Goal: Find specific fact: Find specific fact

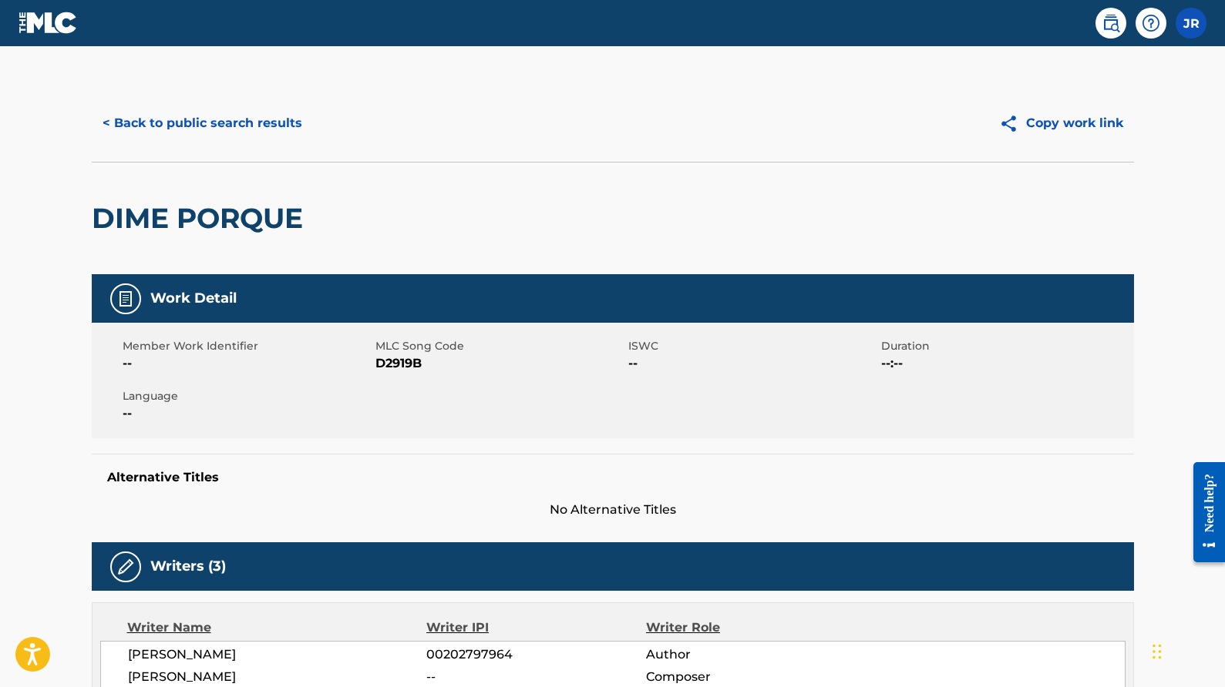
click at [209, 124] on button "< Back to public search results" at bounding box center [202, 123] width 221 height 39
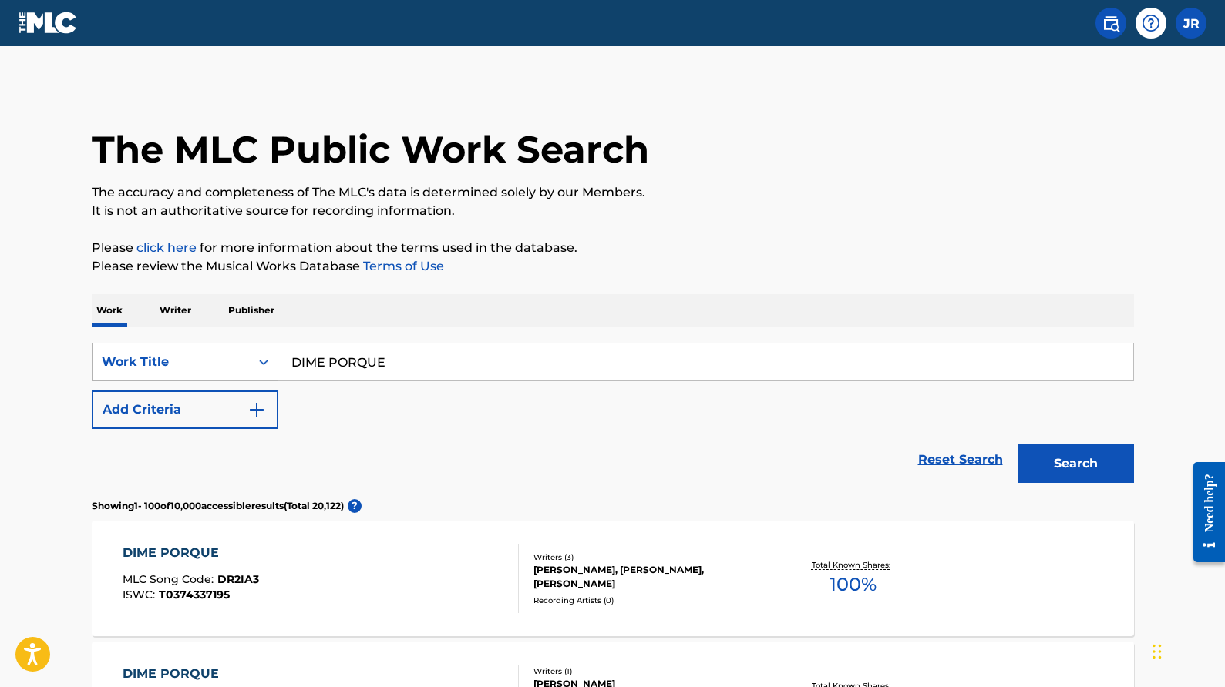
click at [264, 366] on icon "Search Form" at bounding box center [263, 362] width 15 height 15
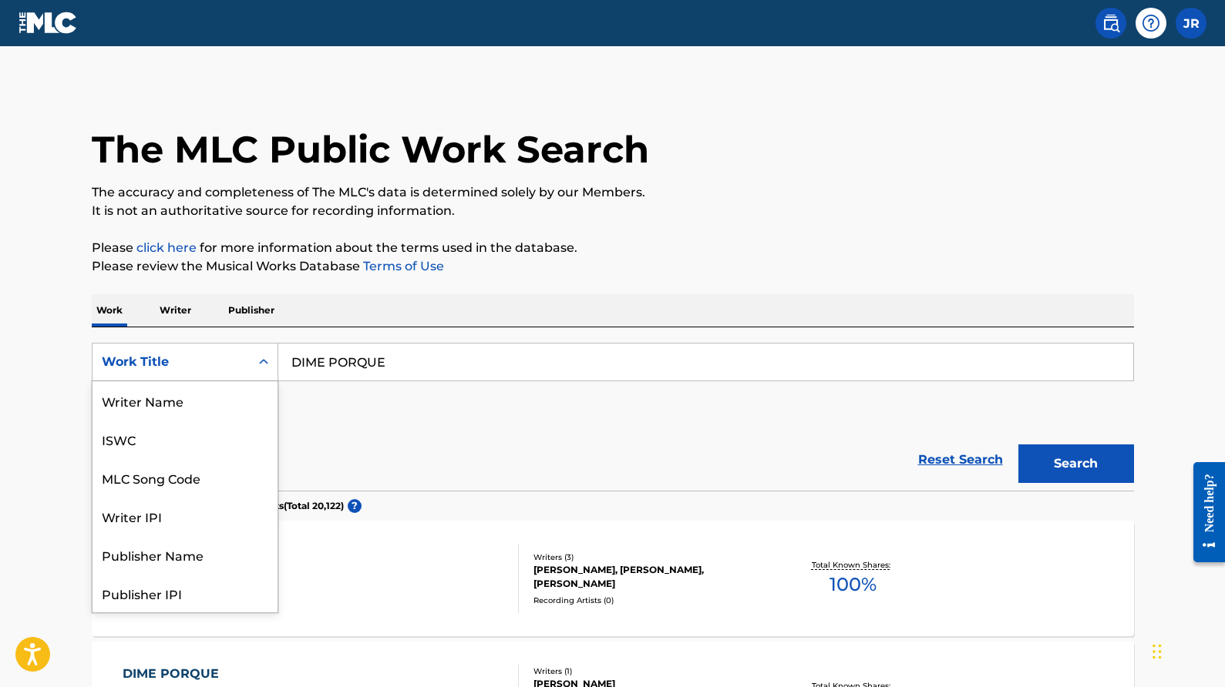
scroll to position [77, 0]
click at [234, 410] on div "MLC Song Code" at bounding box center [184, 400] width 185 height 39
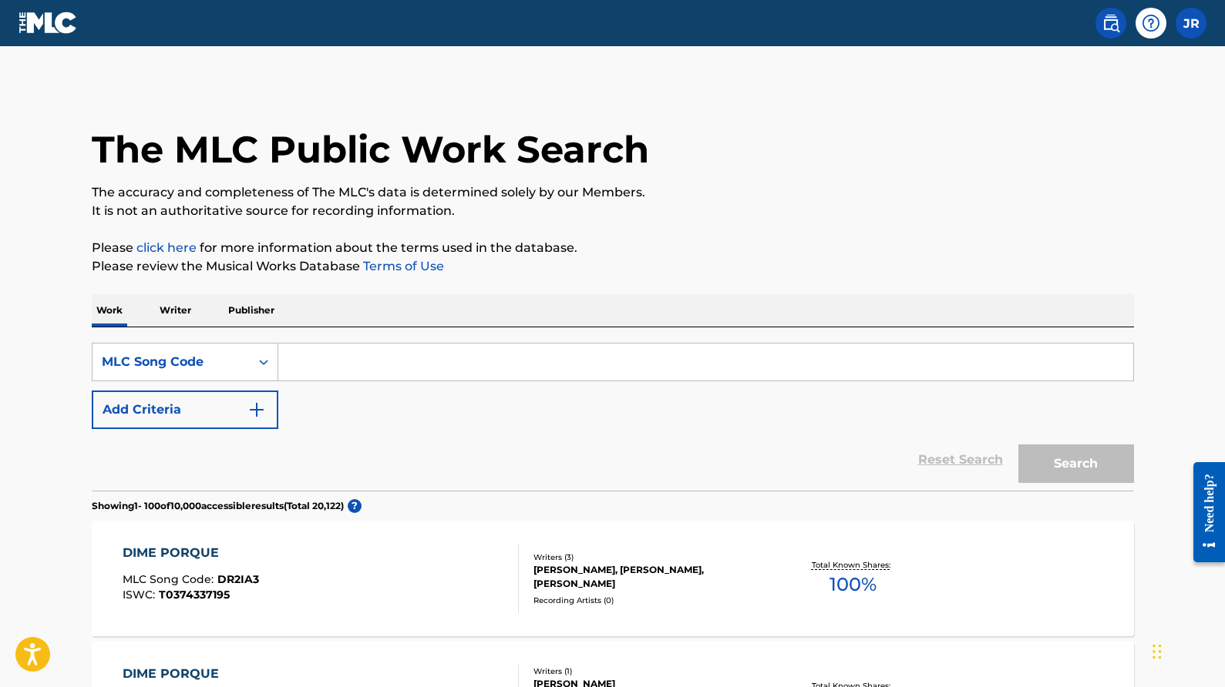
click at [386, 368] on input "Search Form" at bounding box center [705, 362] width 855 height 37
paste input "E1827G"
type input "E1827G"
click at [1069, 473] on button "Search" at bounding box center [1076, 464] width 116 height 39
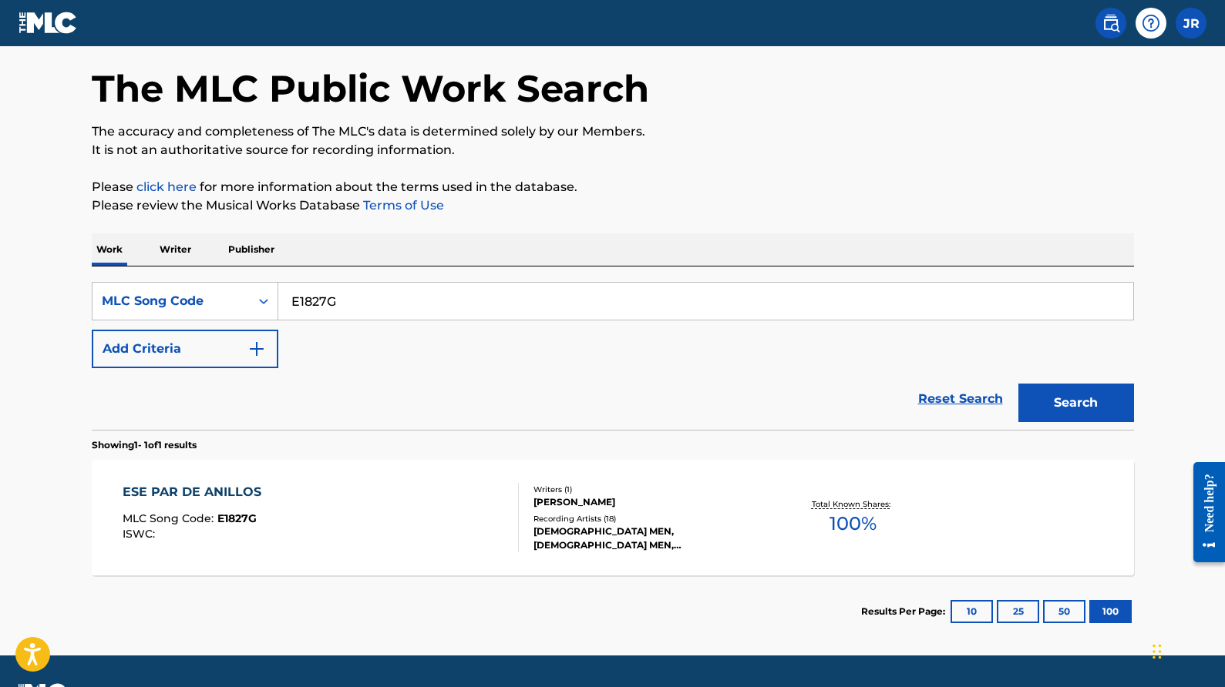
scroll to position [103, 0]
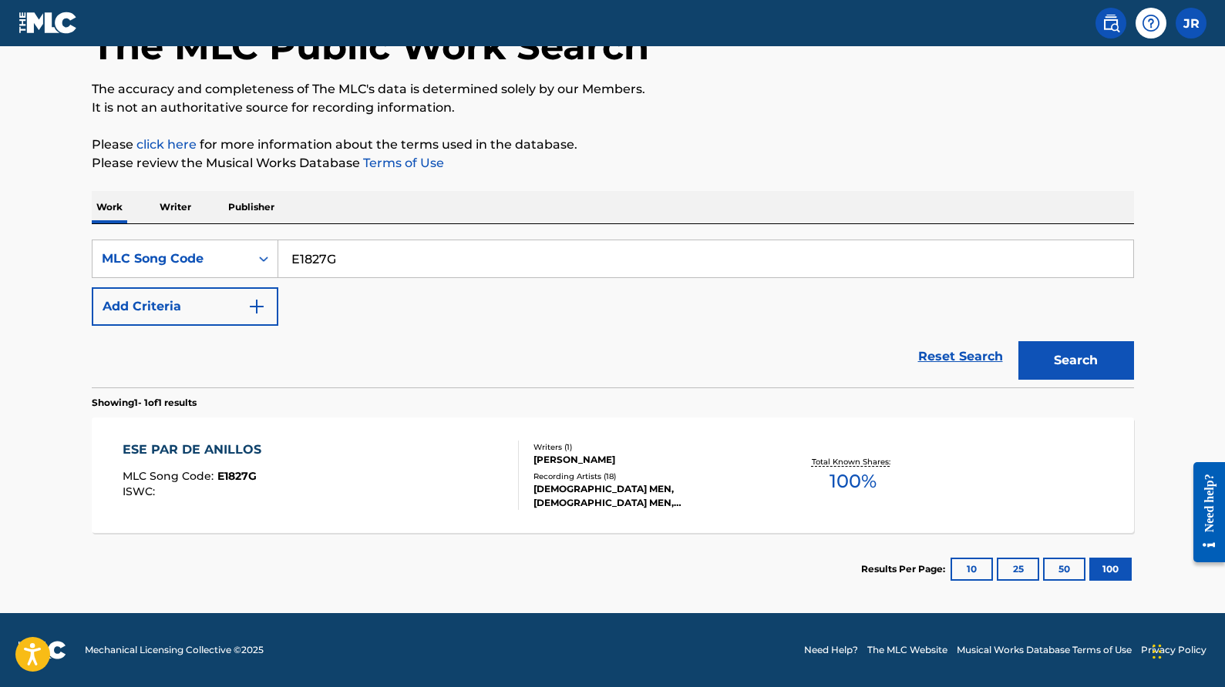
click at [588, 492] on div "[DEMOGRAPHIC_DATA] MEN, [DEMOGRAPHIC_DATA] MEN, [DEMOGRAPHIC_DATA] MEN, [DEMOGR…" at bounding box center [649, 496] width 233 height 28
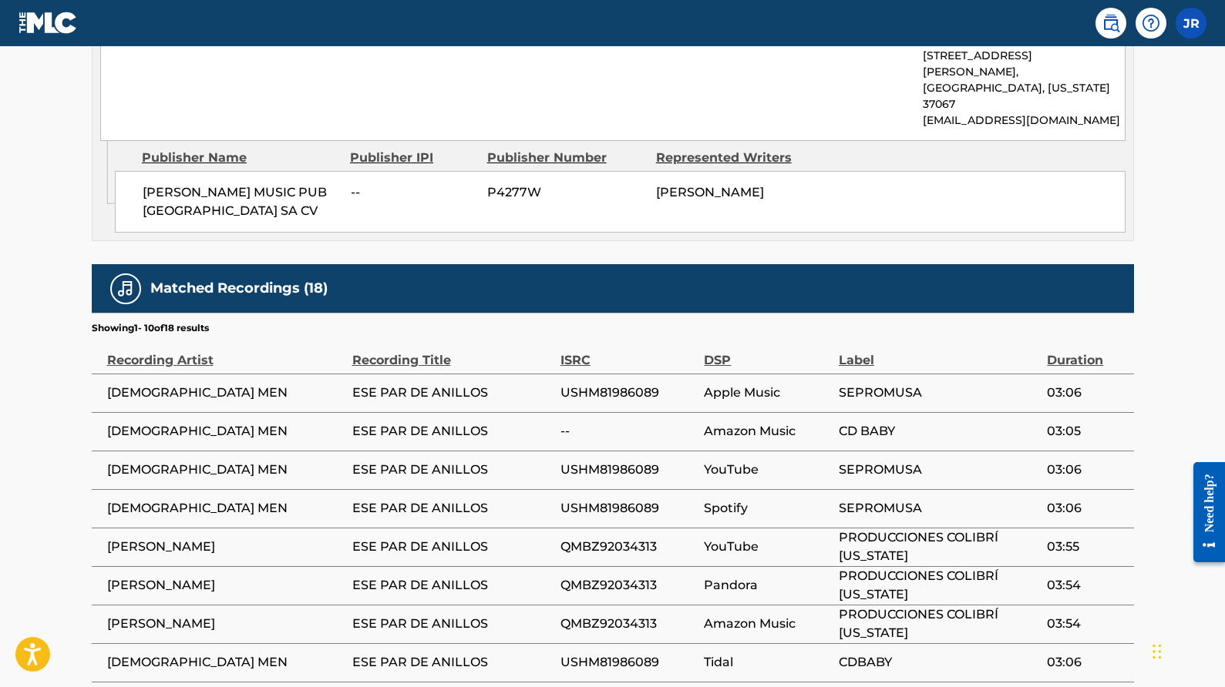
scroll to position [1010, 0]
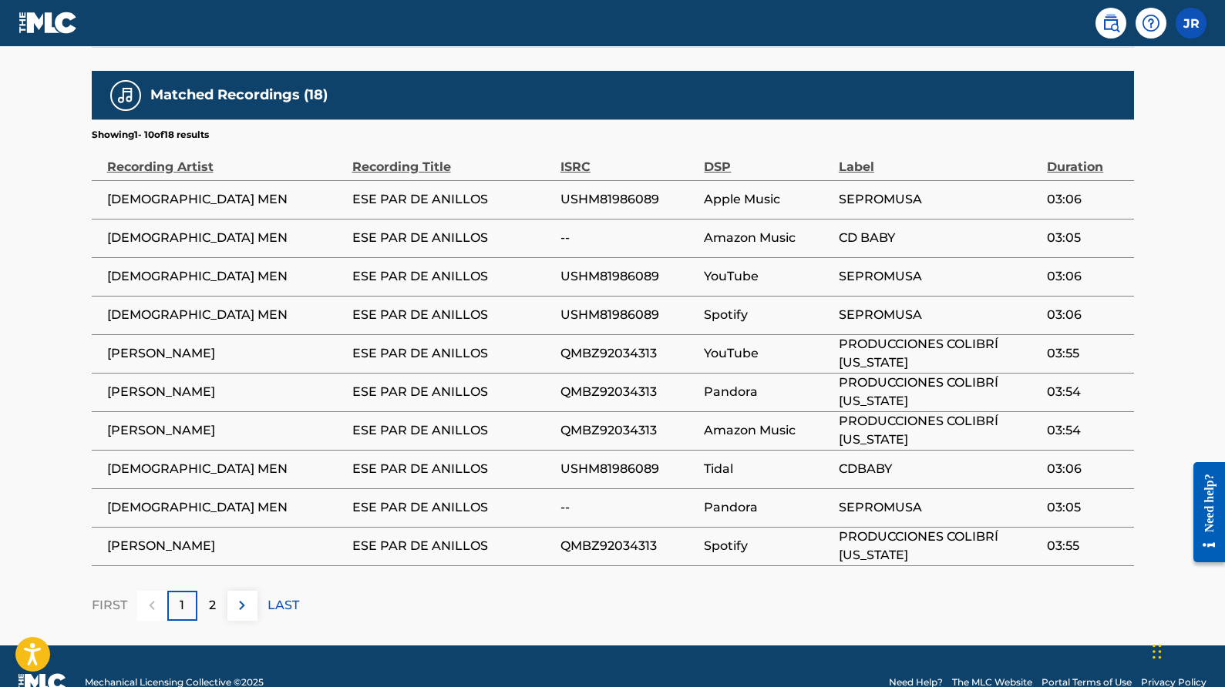
click at [213, 597] on p "2" at bounding box center [212, 606] width 7 height 18
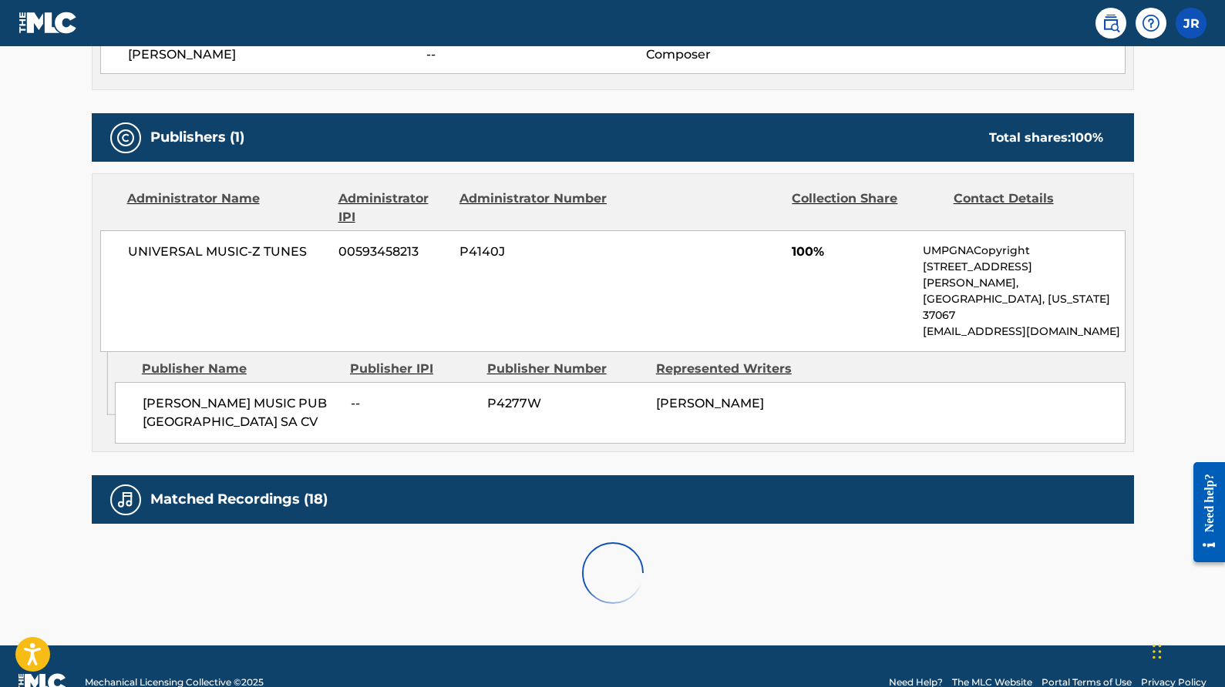
scroll to position [933, 0]
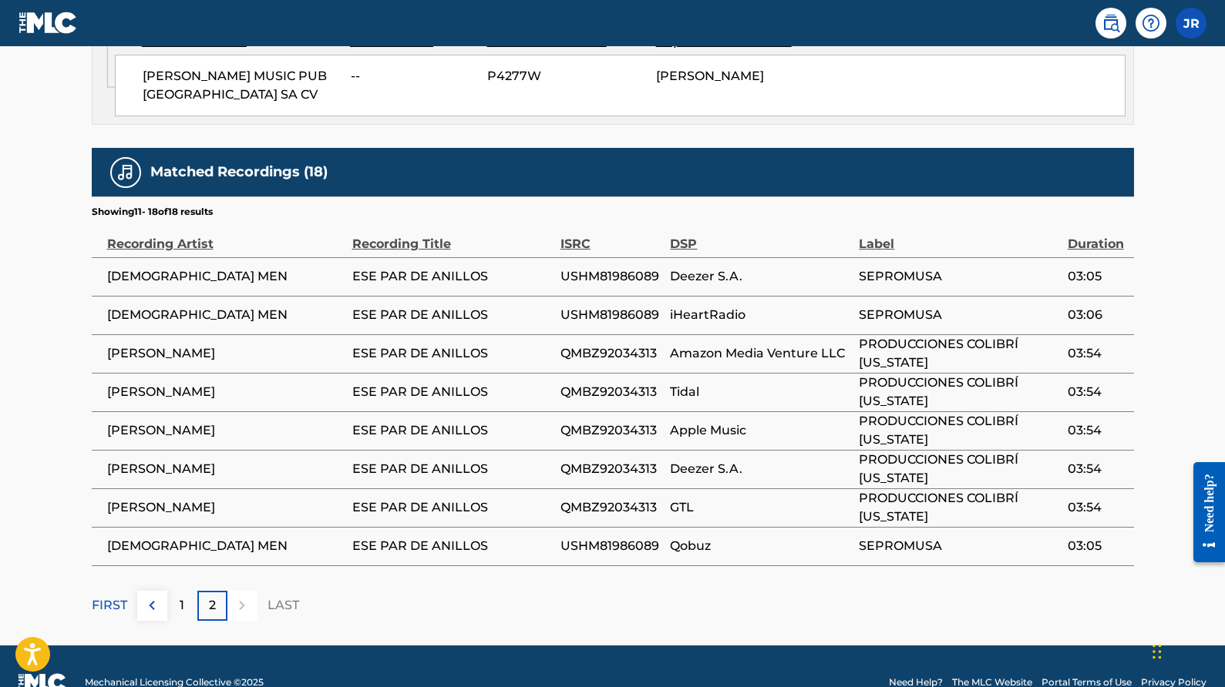
click at [149, 597] on img at bounding box center [152, 606] width 18 height 18
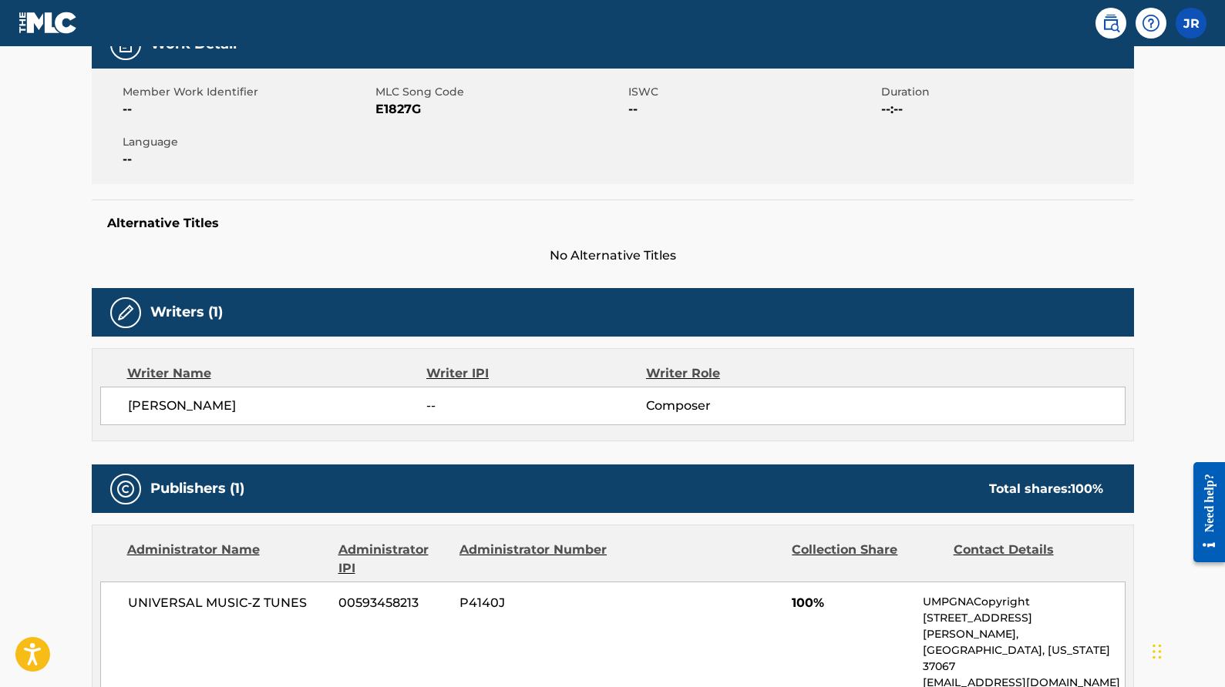
scroll to position [0, 0]
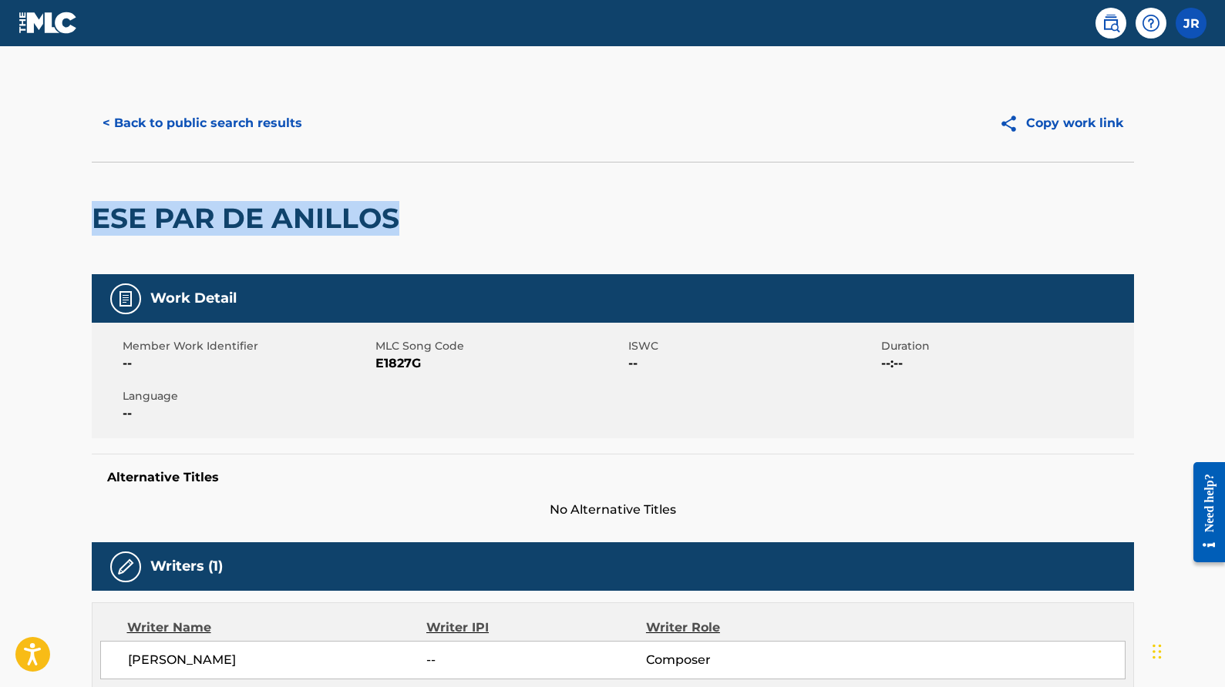
drag, startPoint x: 95, startPoint y: 217, endPoint x: 332, endPoint y: 237, distance: 238.2
click at [332, 237] on div "ESE PAR DE ANILLOS" at bounding box center [249, 219] width 315 height 112
copy h2 "ESE PAR DE ANILLOS"
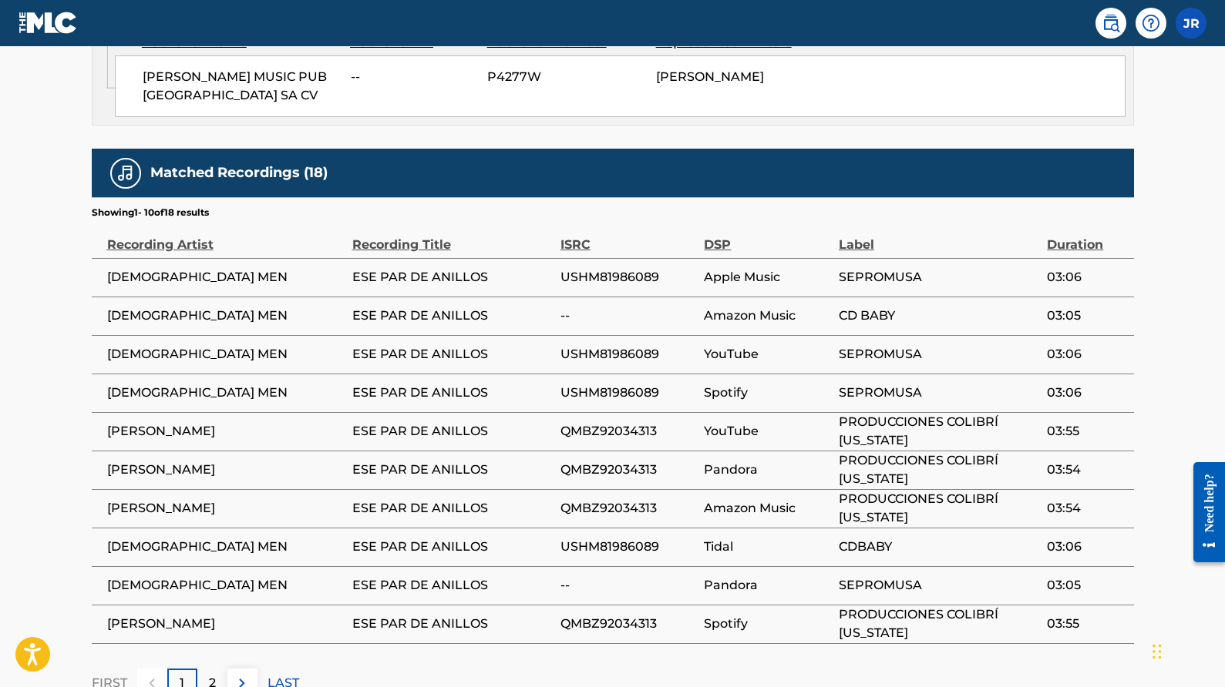
scroll to position [1010, 0]
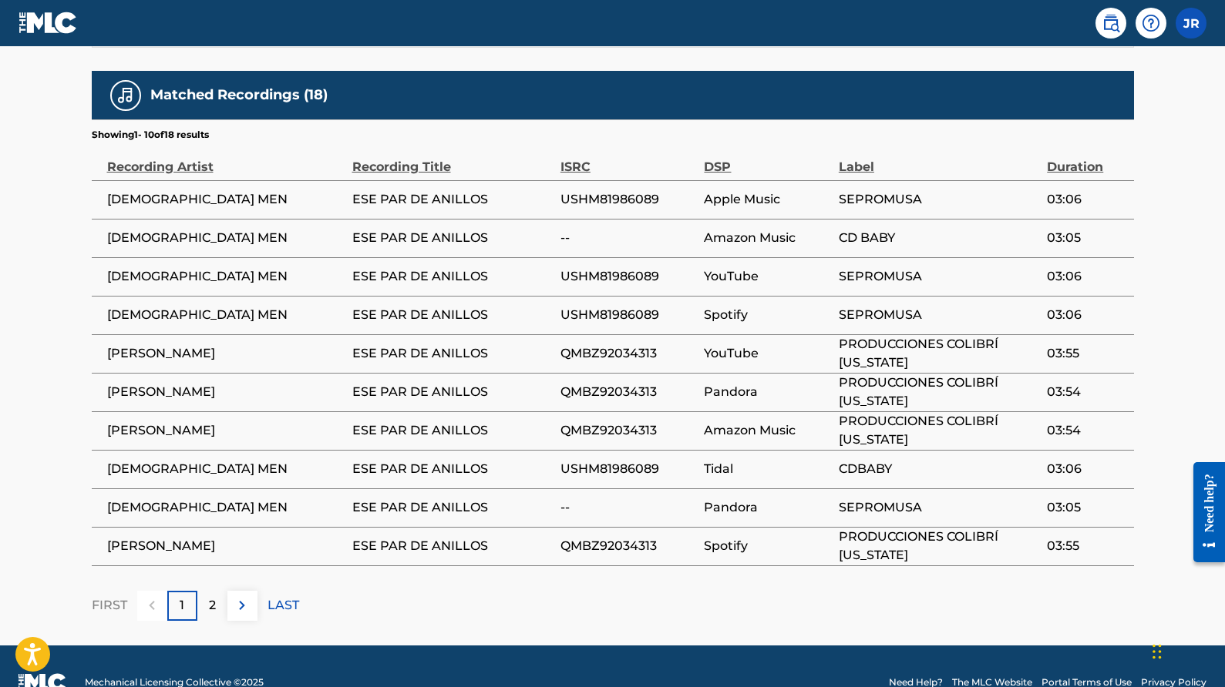
click at [204, 591] on div "2" at bounding box center [212, 606] width 30 height 30
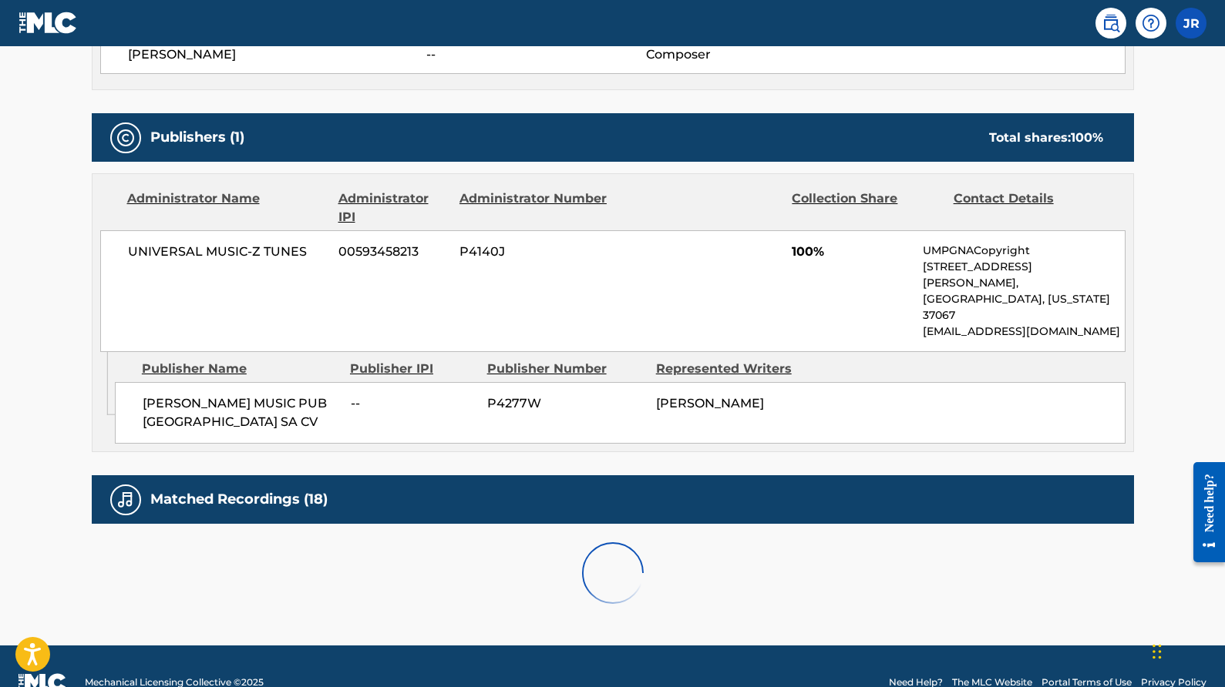
scroll to position [933, 0]
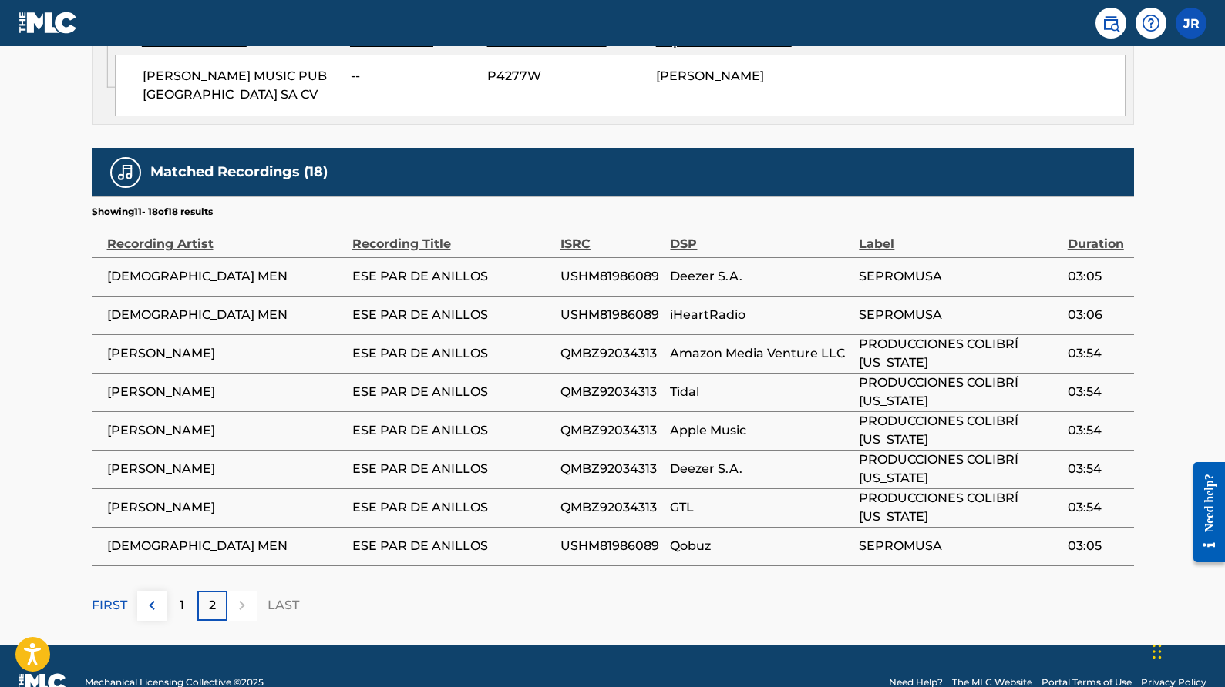
click at [157, 597] on img at bounding box center [152, 606] width 18 height 18
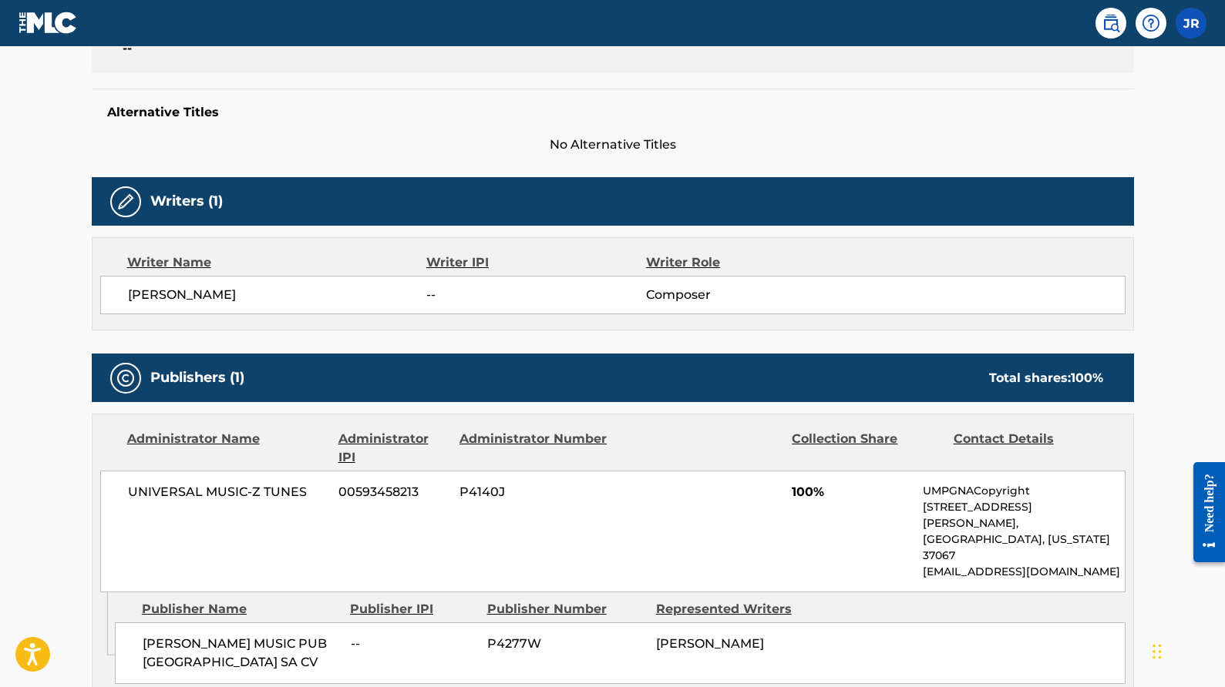
scroll to position [368, 0]
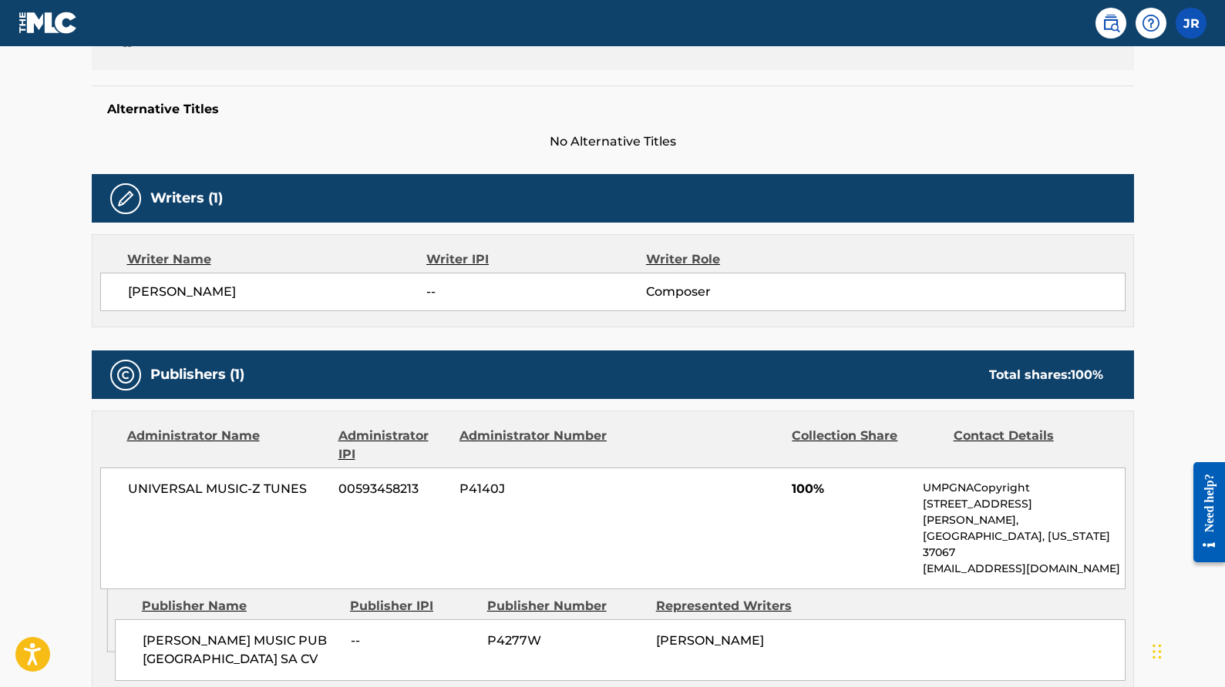
drag, startPoint x: 723, startPoint y: 630, endPoint x: 656, endPoint y: 606, distance: 71.4
click at [656, 632] on div "[PERSON_NAME]" at bounding box center [734, 641] width 157 height 18
copy span "[PERSON_NAME]"
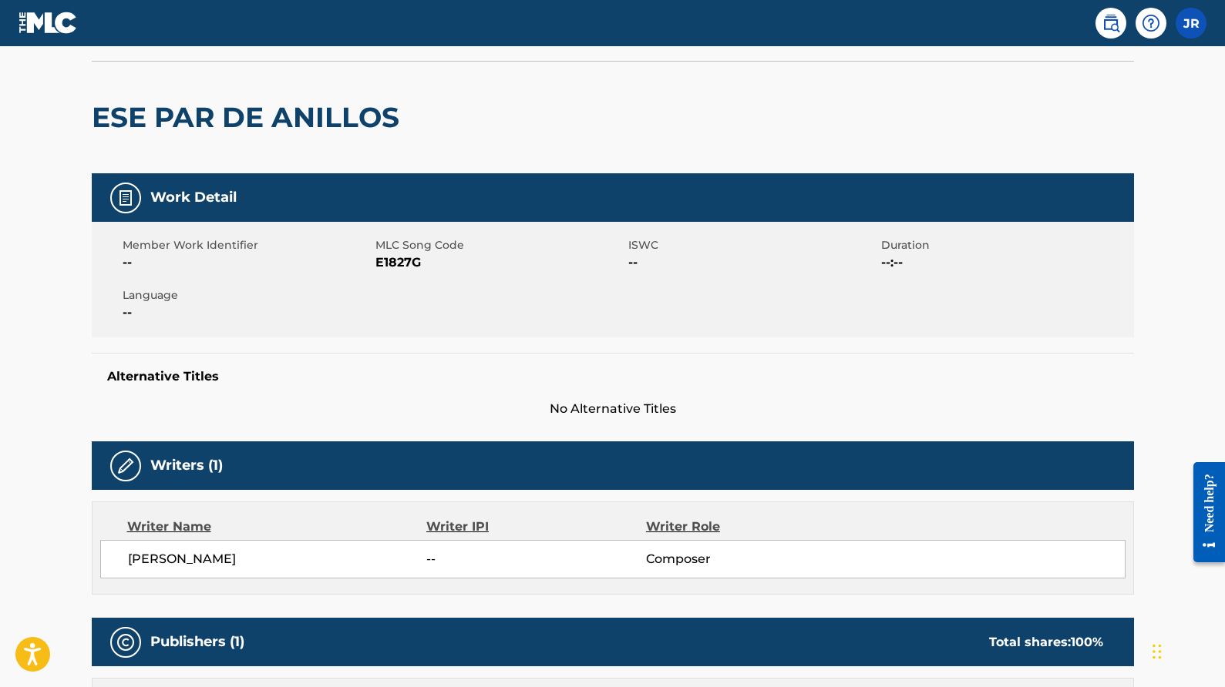
scroll to position [0, 0]
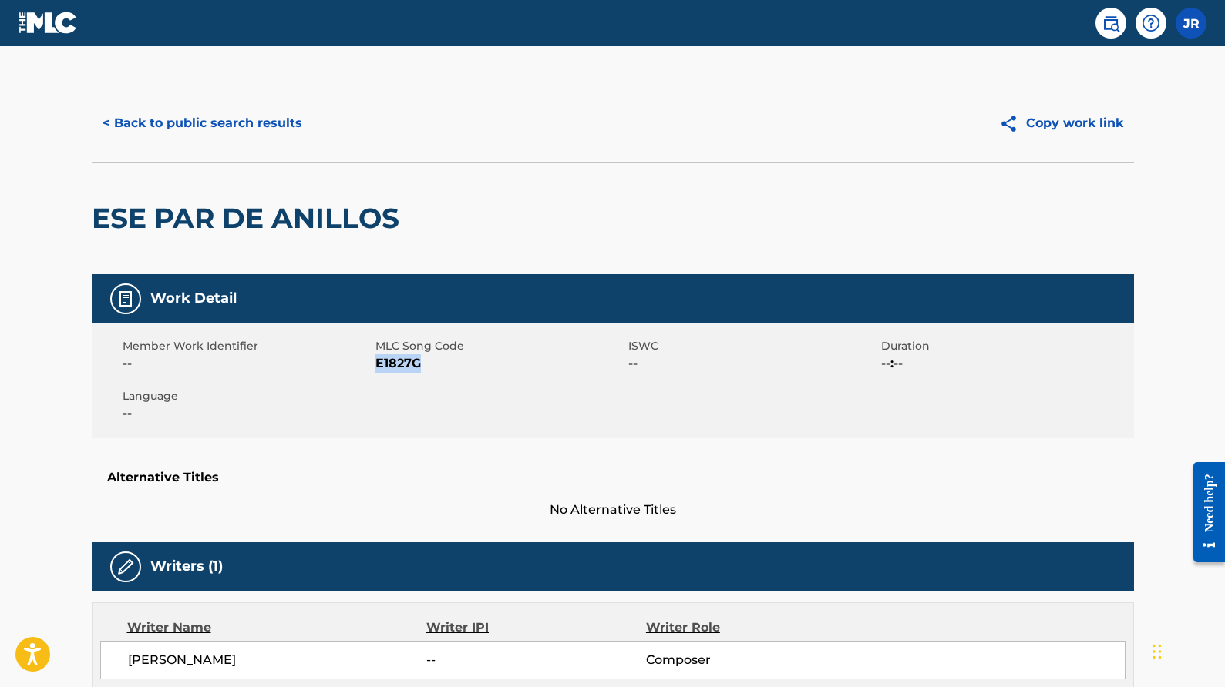
drag, startPoint x: 376, startPoint y: 364, endPoint x: 422, endPoint y: 370, distance: 45.9
click at [422, 370] on span "E1827G" at bounding box center [499, 364] width 249 height 18
copy span "E1827G"
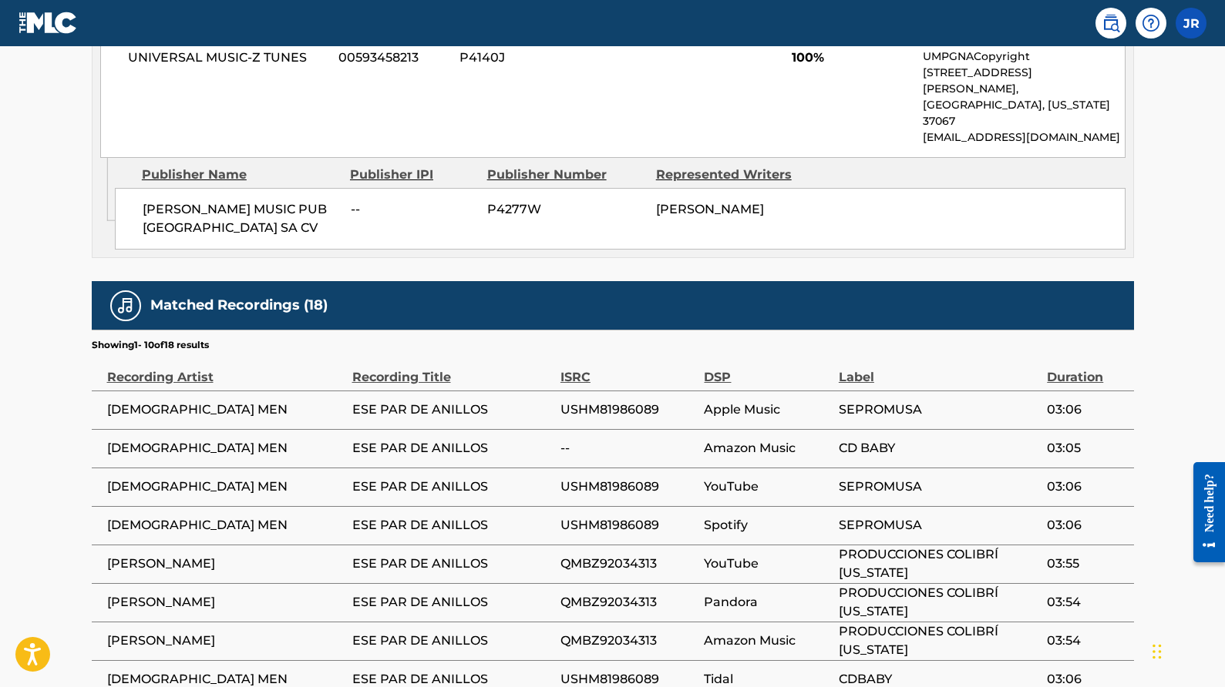
scroll to position [811, 0]
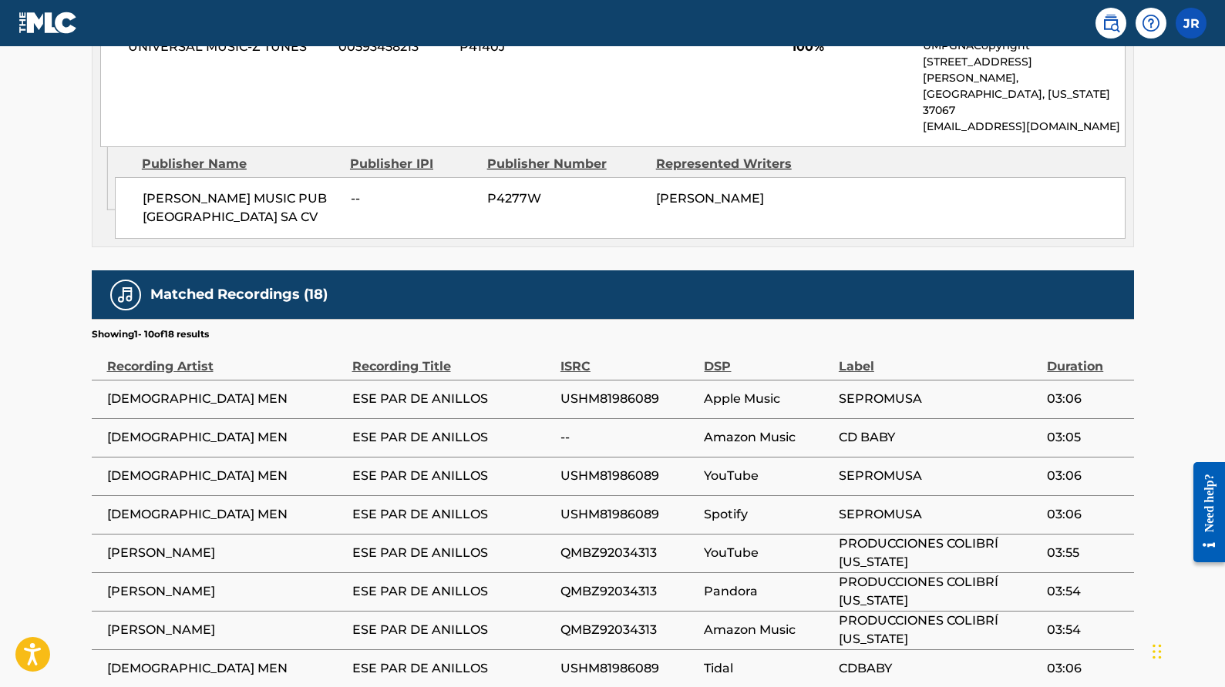
click at [111, 390] on span "[DEMOGRAPHIC_DATA] MEN" at bounding box center [225, 399] width 237 height 18
drag, startPoint x: 110, startPoint y: 367, endPoint x: 211, endPoint y: 370, distance: 101.0
click at [211, 390] on span "[DEMOGRAPHIC_DATA] MEN" at bounding box center [225, 399] width 237 height 18
copy span "[DEMOGRAPHIC_DATA] MEN"
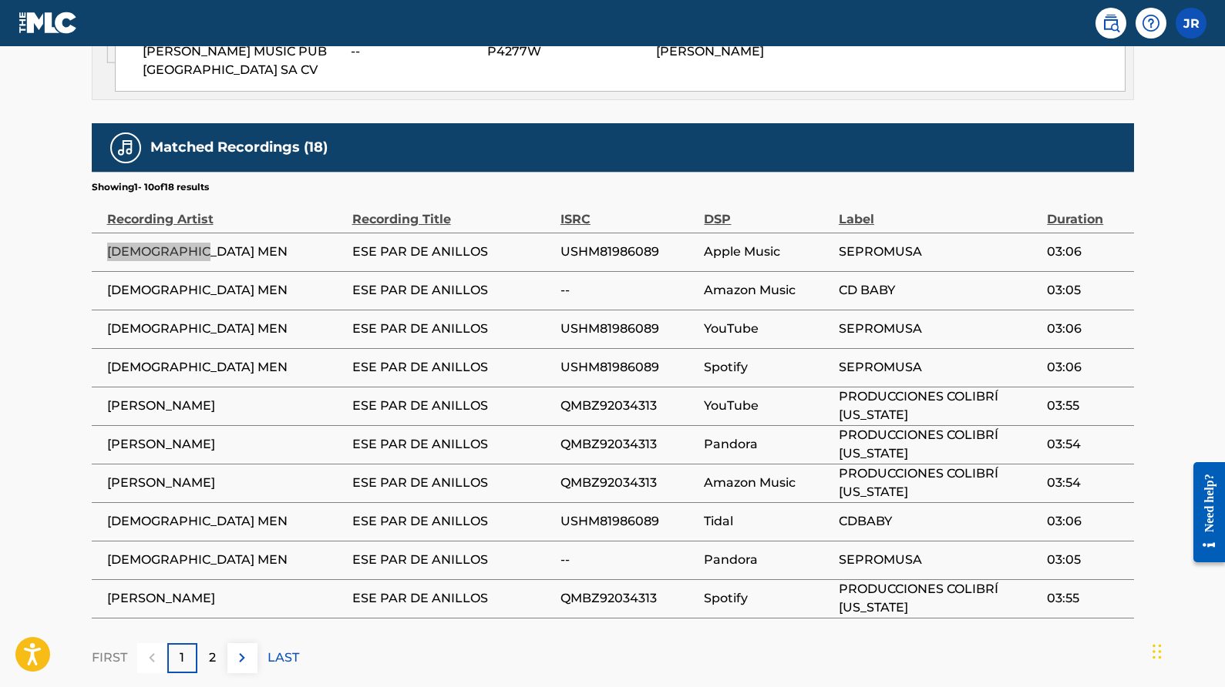
scroll to position [940, 0]
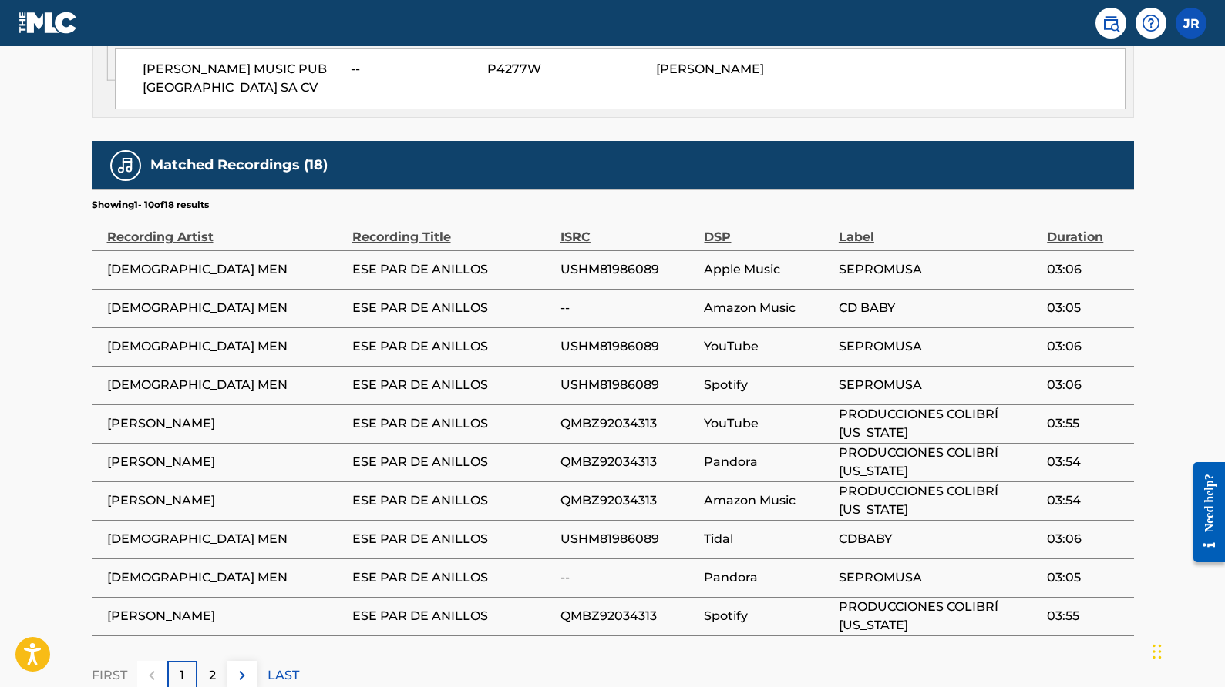
click at [214, 667] on p "2" at bounding box center [212, 676] width 7 height 18
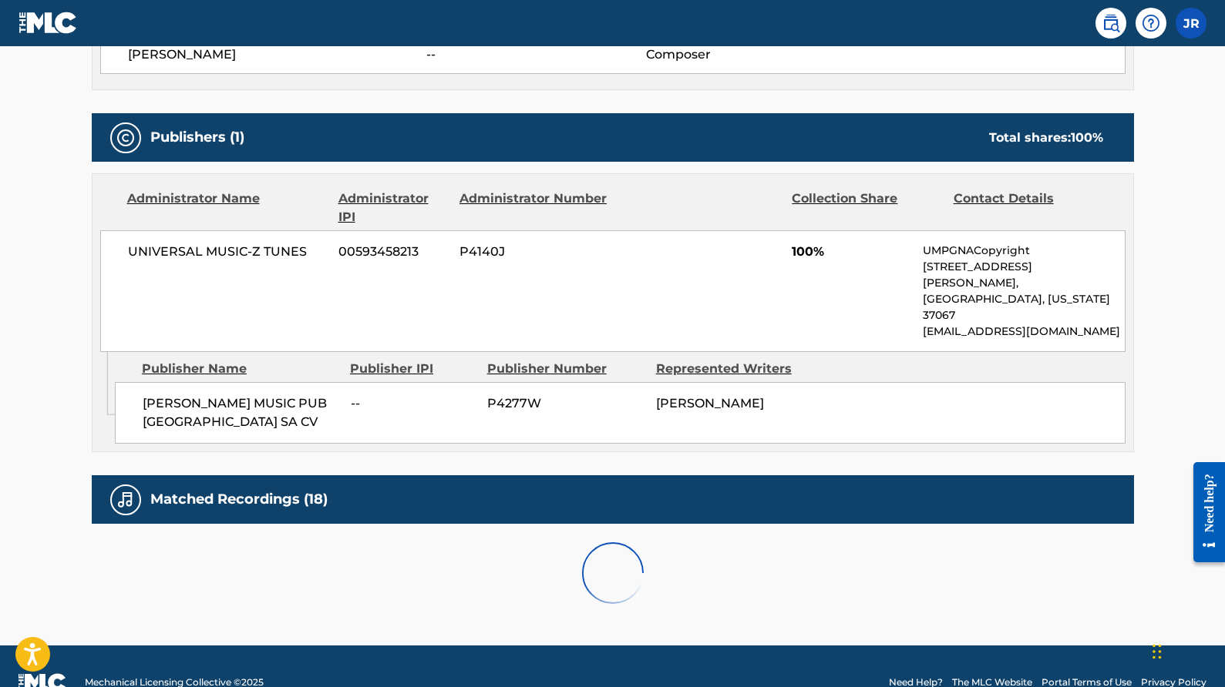
scroll to position [933, 0]
